Goal: Find specific page/section: Find specific page/section

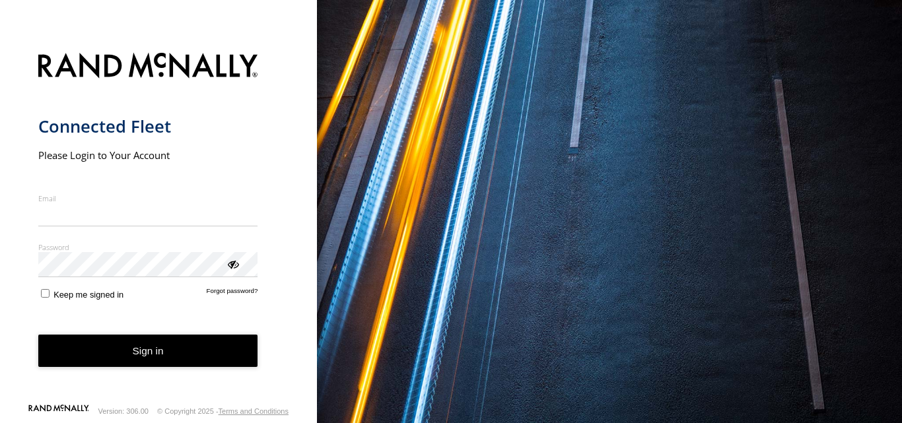
type input "**********"
click at [133, 367] on button "Sign in" at bounding box center [148, 351] width 220 height 32
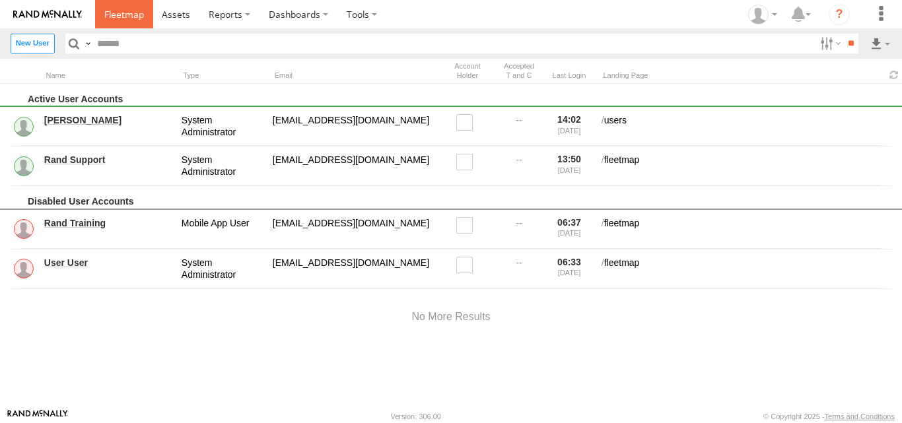
click at [126, 9] on span at bounding box center [124, 14] width 40 height 13
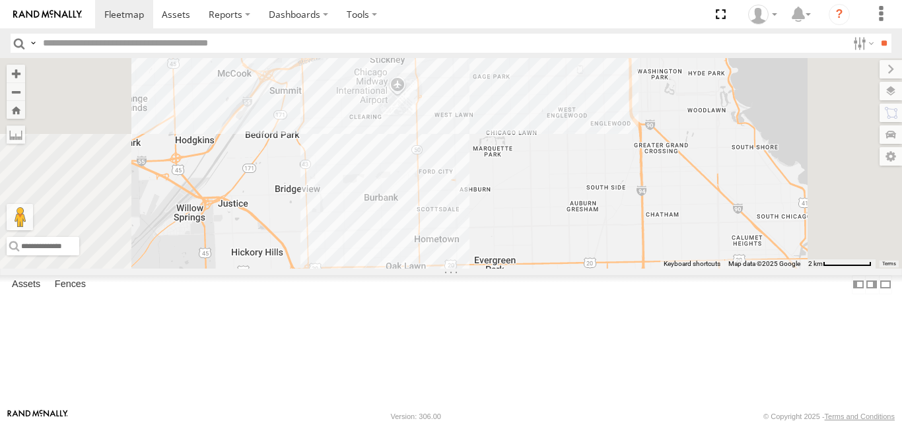
drag, startPoint x: 726, startPoint y: 159, endPoint x: 680, endPoint y: 238, distance: 92.0
click at [680, 238] on div "4449 121- Elisha 123 117 118 6078" at bounding box center [451, 163] width 902 height 210
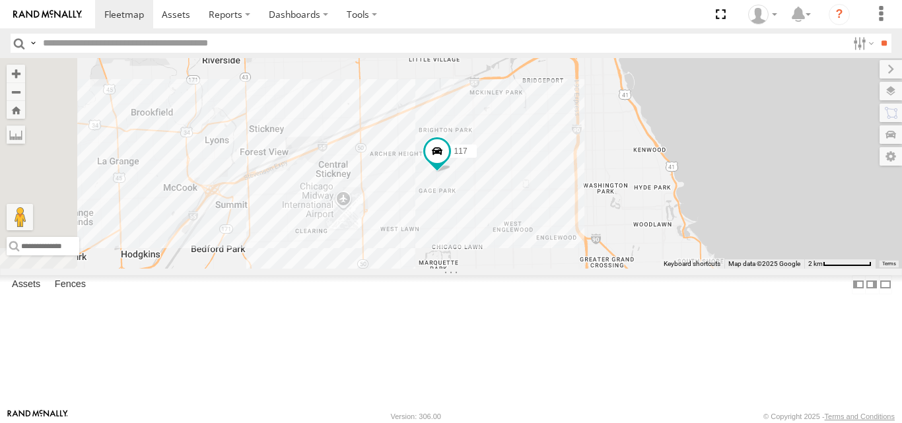
drag, startPoint x: 632, startPoint y: 312, endPoint x: 680, endPoint y: 269, distance: 64.1
click at [680, 268] on div "4449 121- Elisha 123 117 118 6078" at bounding box center [451, 163] width 902 height 210
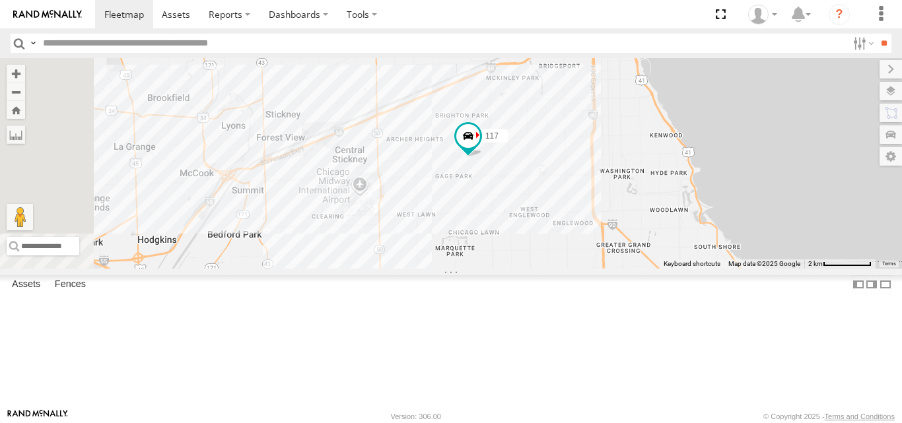
click at [700, 230] on div "4449 121- Elisha 123 117 118 6078" at bounding box center [451, 163] width 902 height 210
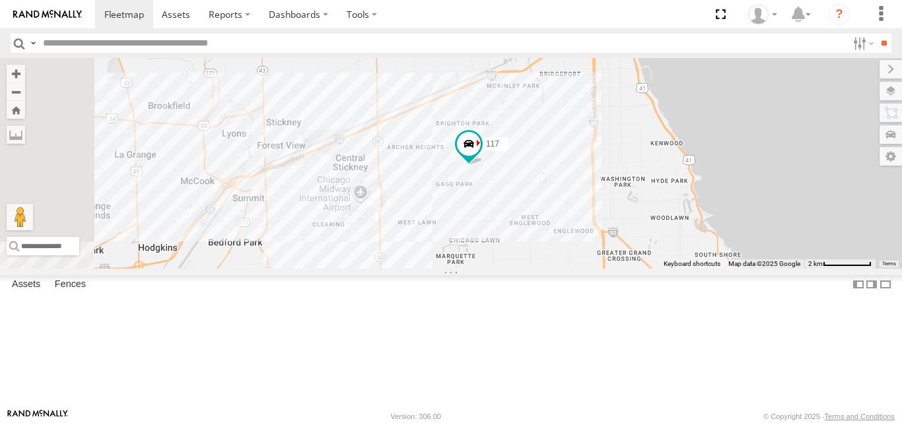
drag, startPoint x: 700, startPoint y: 230, endPoint x: 707, endPoint y: 255, distance: 25.5
click at [707, 255] on div "4449 121- Elisha 123 117 118 6078" at bounding box center [451, 163] width 902 height 210
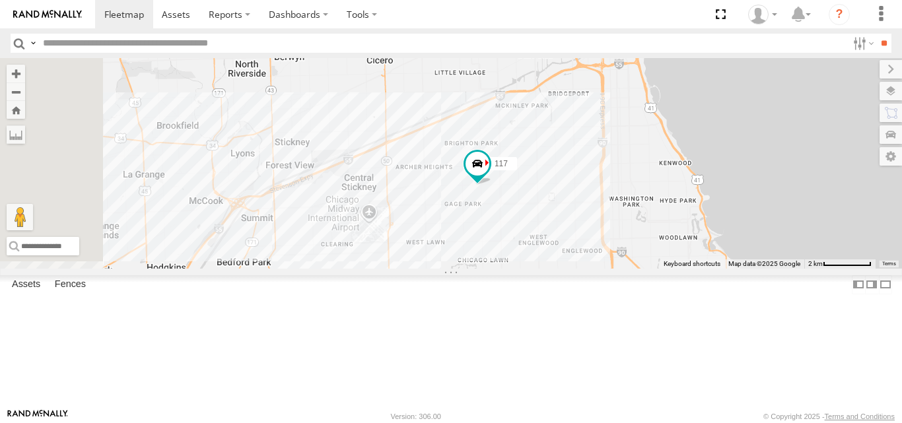
drag, startPoint x: 692, startPoint y: 247, endPoint x: 699, endPoint y: 246, distance: 7.4
click at [696, 246] on div "4449 121- Elisha 123 117 118 6078" at bounding box center [451, 163] width 902 height 210
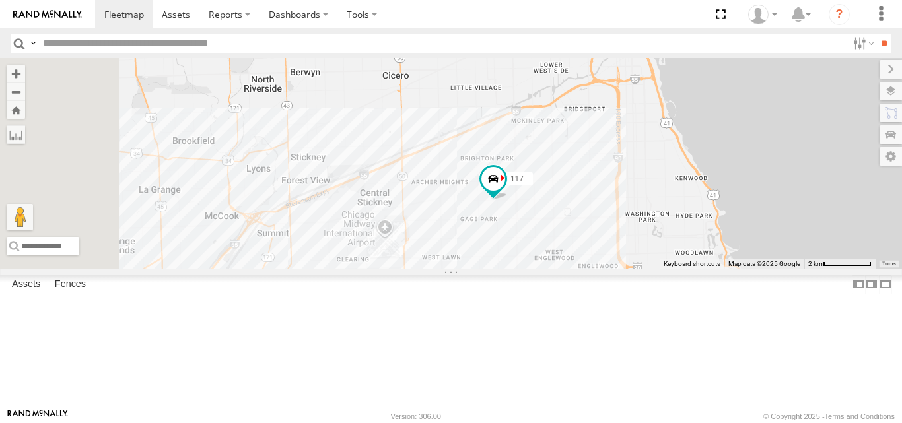
drag, startPoint x: 701, startPoint y: 246, endPoint x: 717, endPoint y: 266, distance: 25.9
click at [715, 265] on div "4449 121- Elisha 123 117 118 6078" at bounding box center [451, 163] width 902 height 210
